Goal: Information Seeking & Learning: Find specific page/section

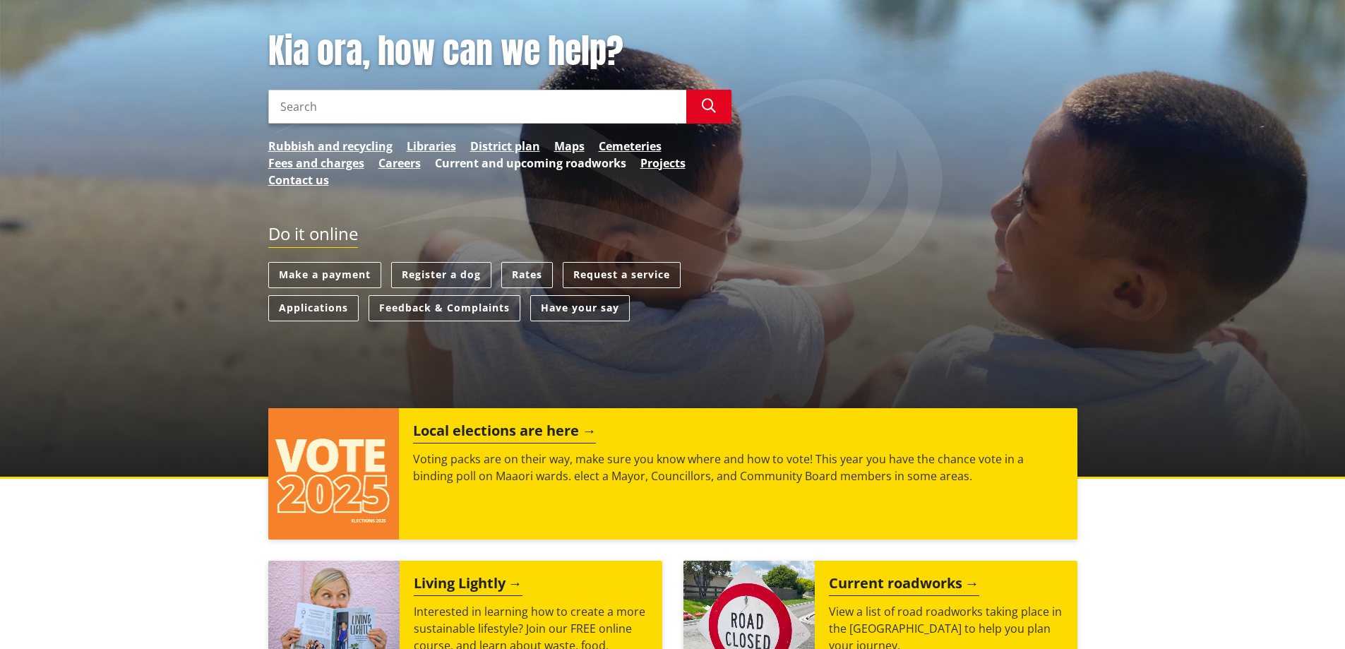
scroll to position [424, 0]
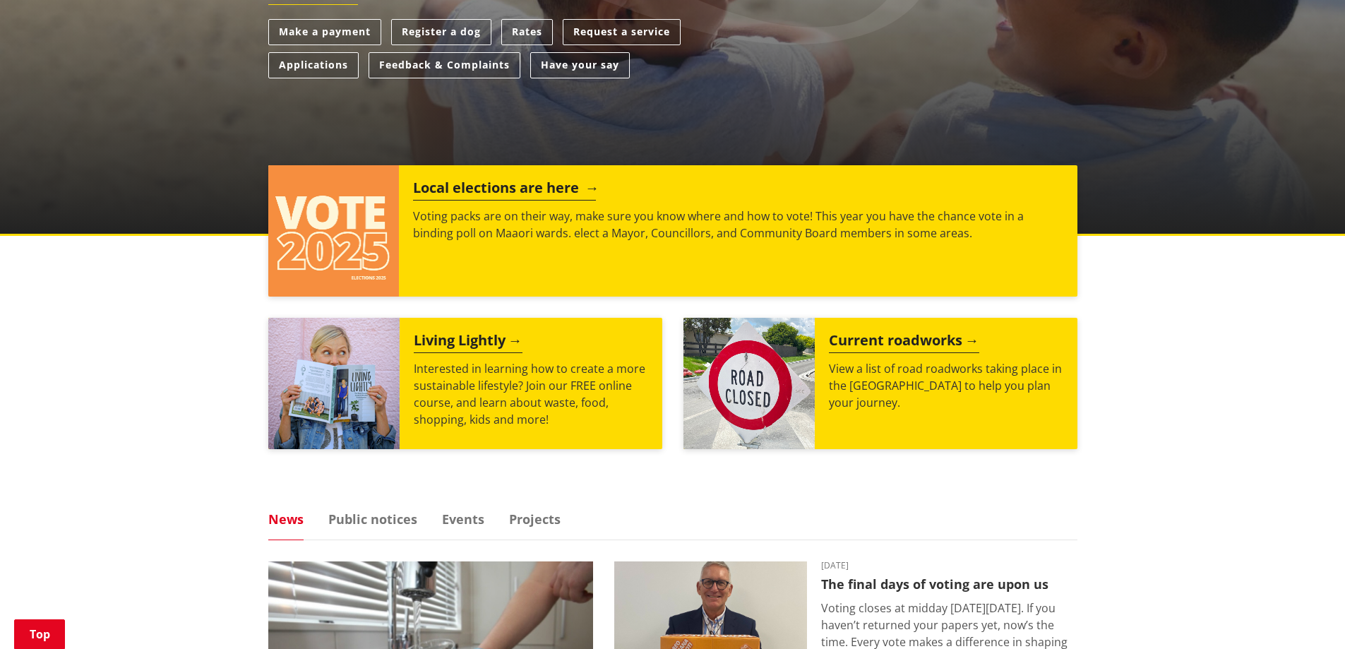
click at [544, 181] on h2 "Local elections are here" at bounding box center [504, 189] width 183 height 21
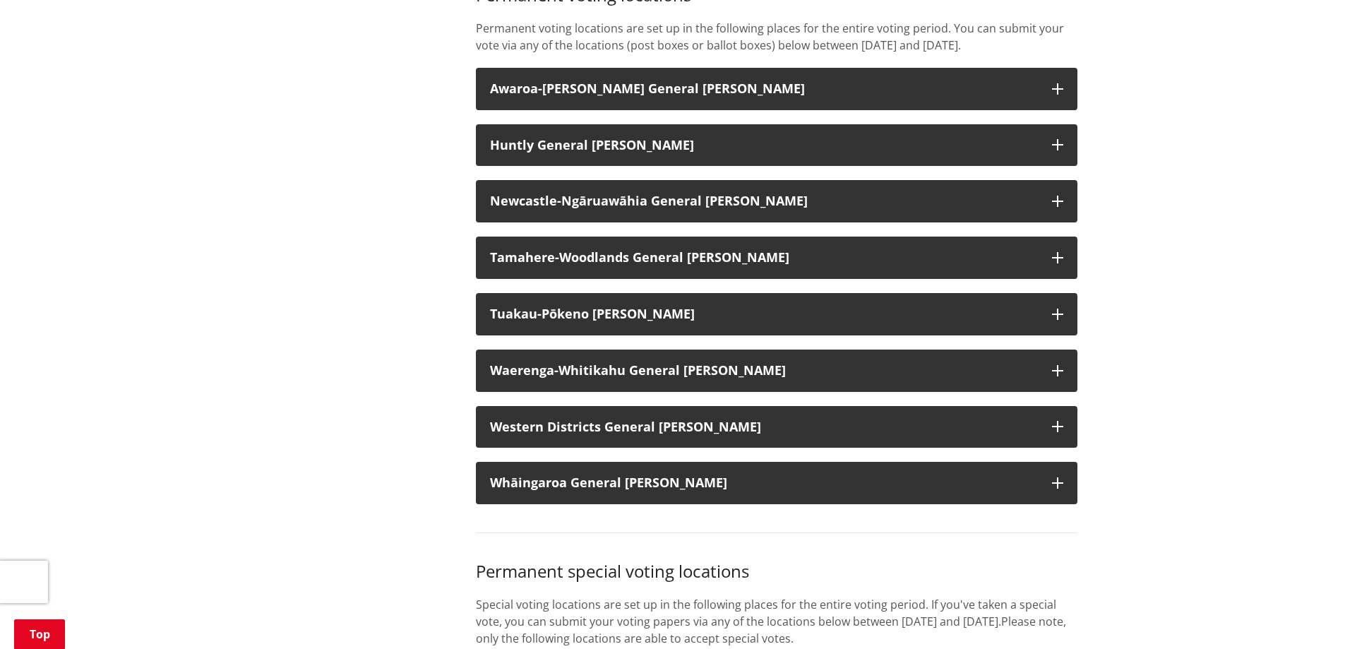
scroll to position [1130, 0]
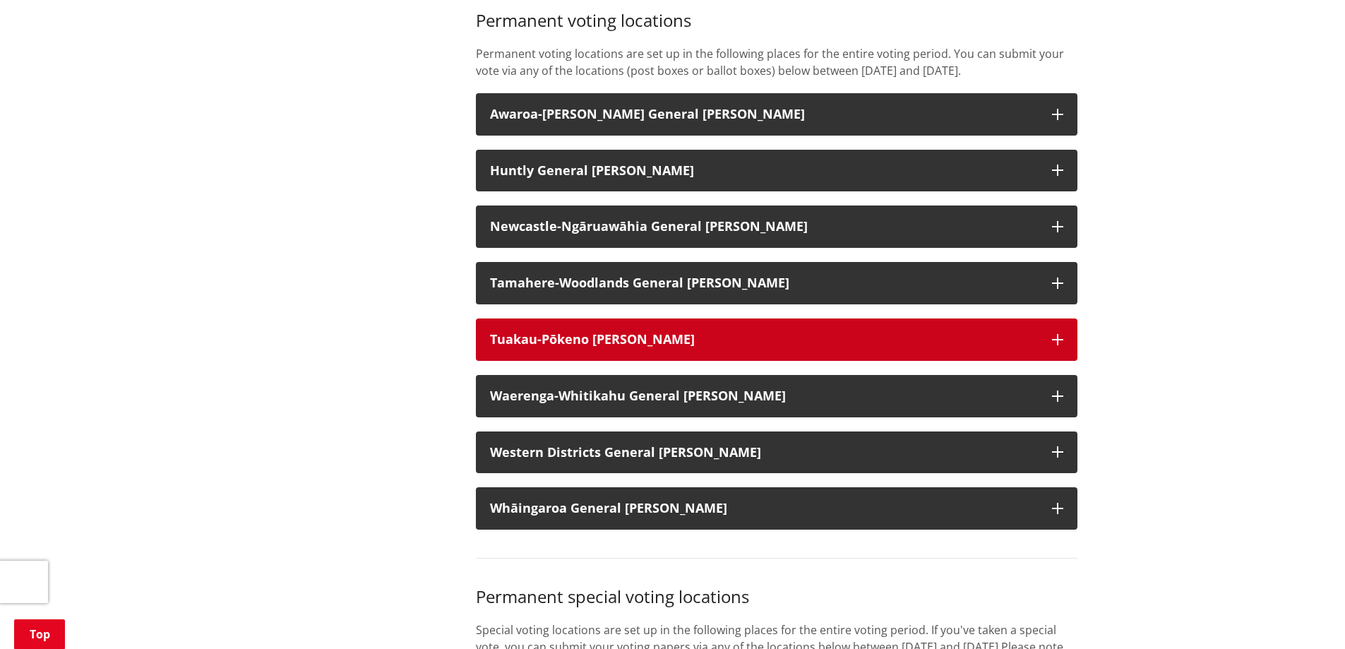
click at [839, 347] on button "Tuakau-Pōkeno [PERSON_NAME]" at bounding box center [777, 339] width 602 height 42
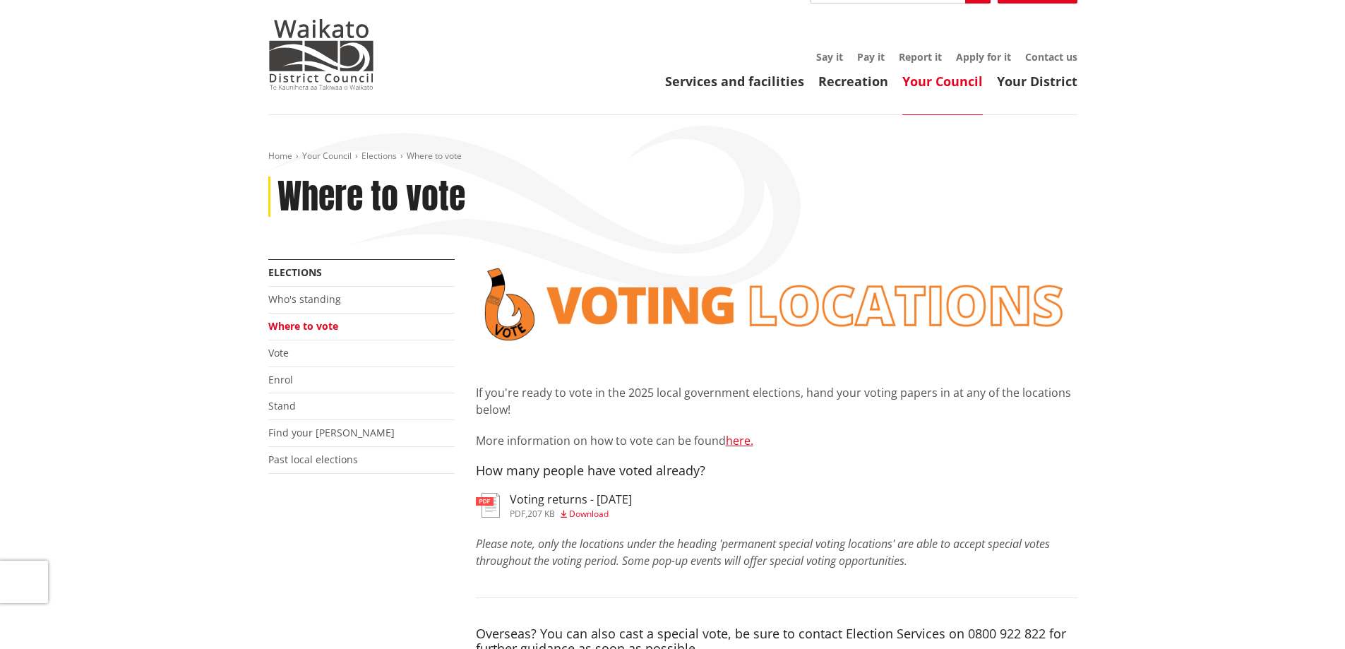
scroll to position [0, 0]
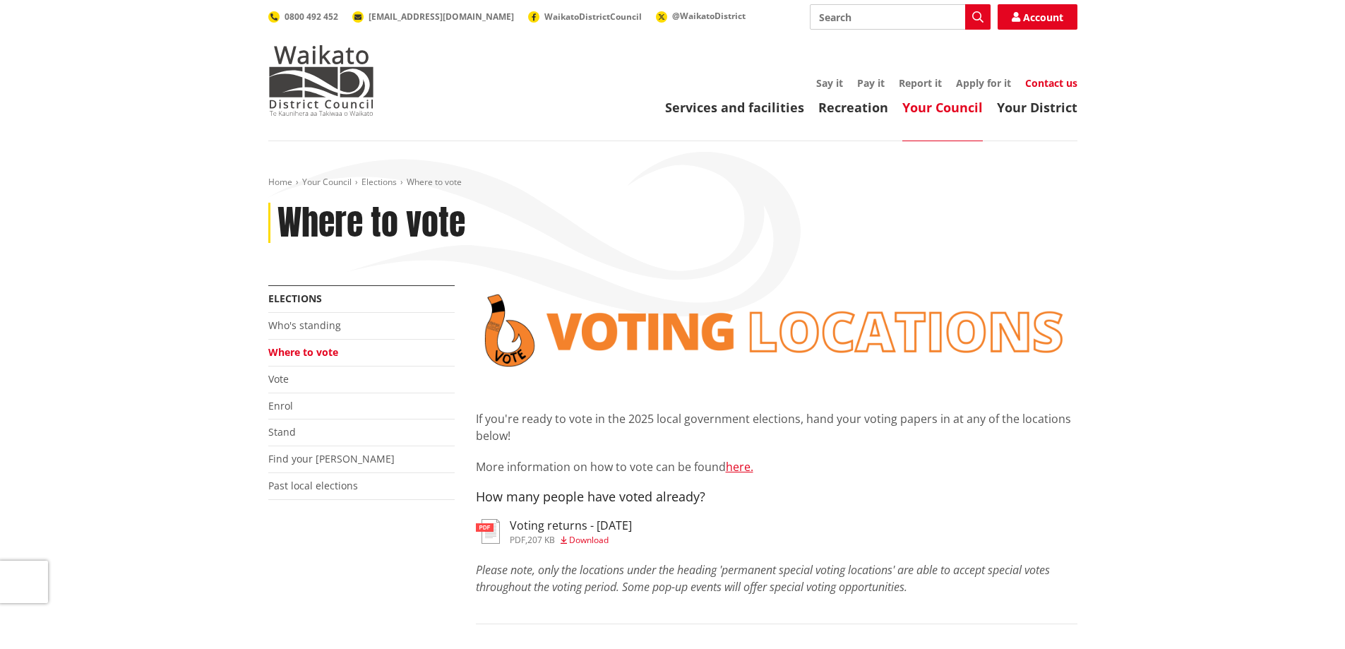
click at [1060, 81] on link "Contact us" at bounding box center [1051, 82] width 52 height 13
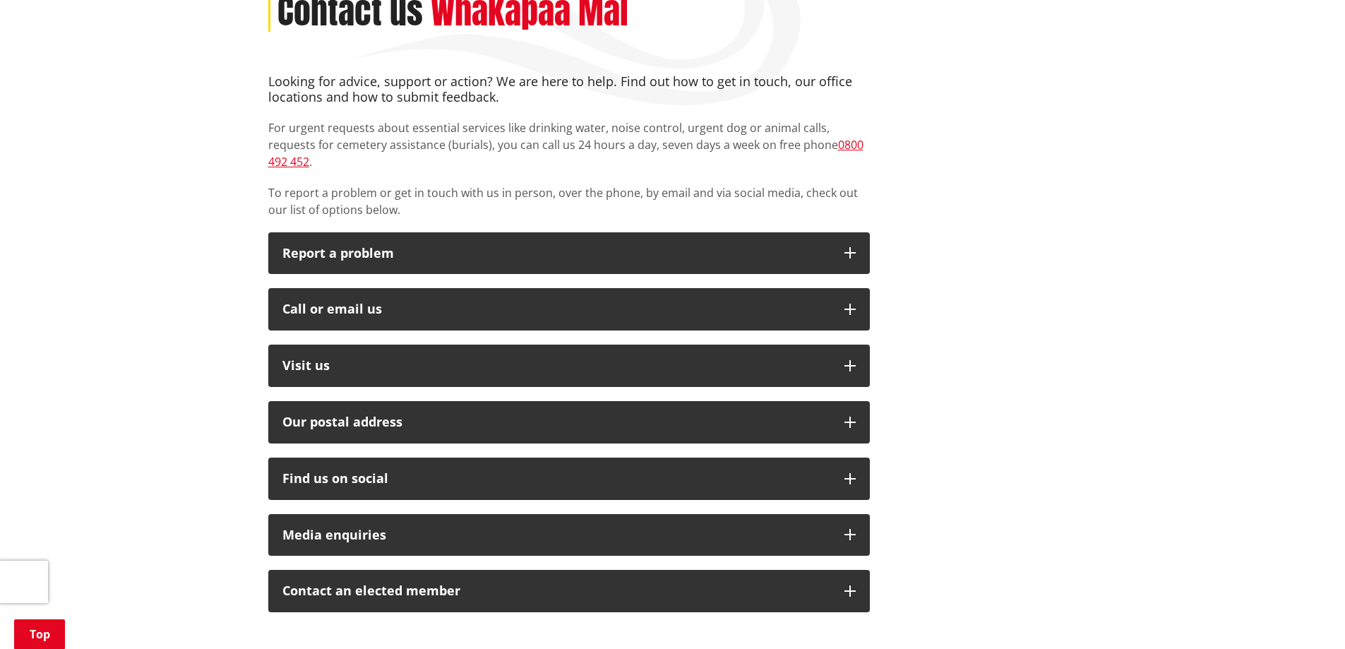
scroll to position [212, 0]
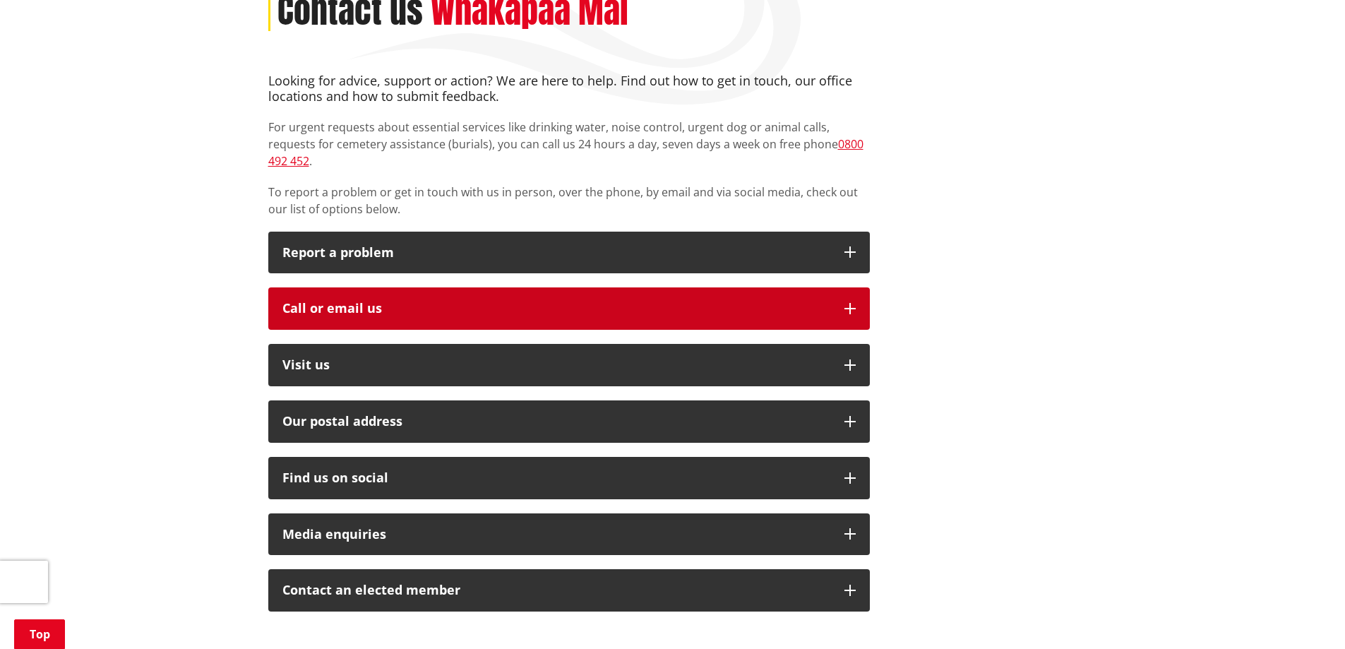
click at [617, 302] on div "Call or email us" at bounding box center [556, 309] width 548 height 14
